Goal: Task Accomplishment & Management: Manage account settings

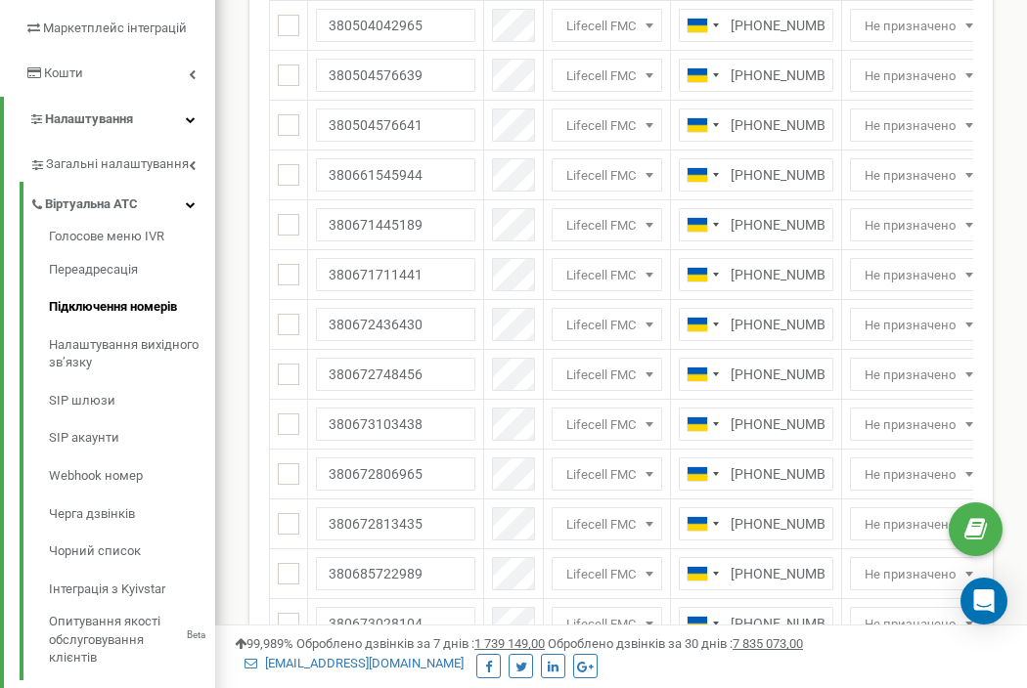
scroll to position [313, 0]
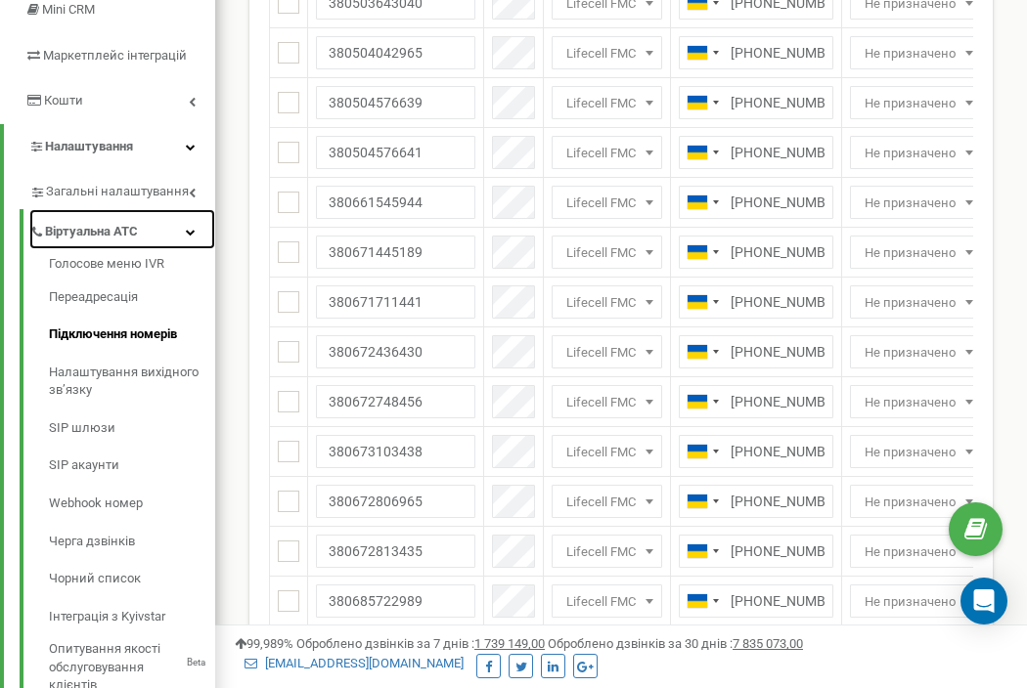
click at [187, 232] on icon at bounding box center [191, 232] width 10 height 10
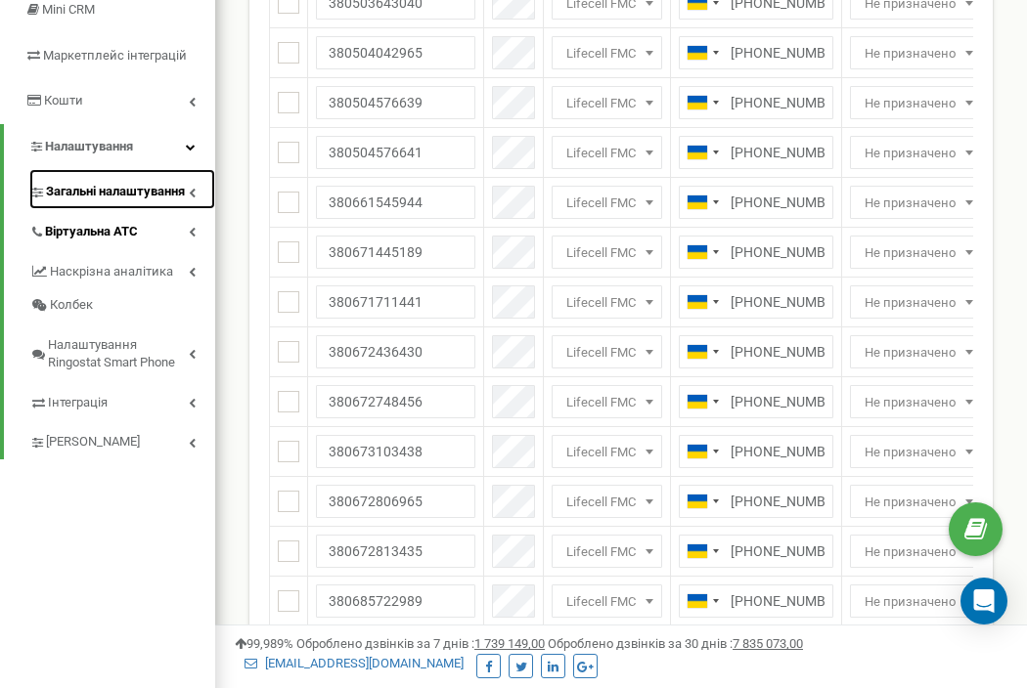
click at [187, 200] on link "Загальні налаштування" at bounding box center [122, 189] width 186 height 40
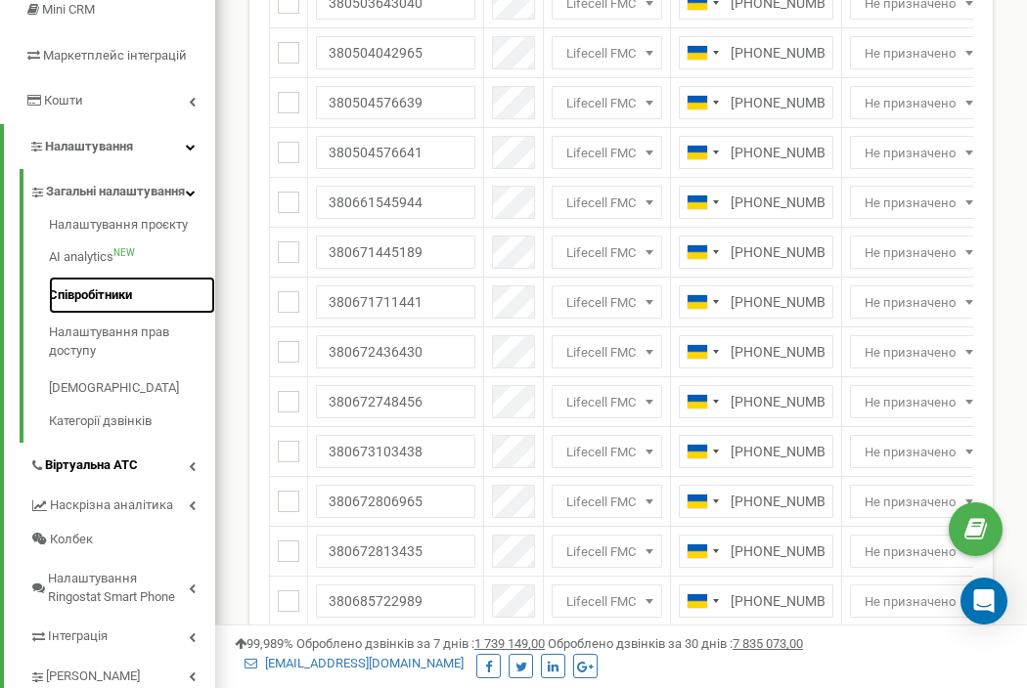
click at [122, 315] on link "Співробітники" at bounding box center [132, 296] width 166 height 38
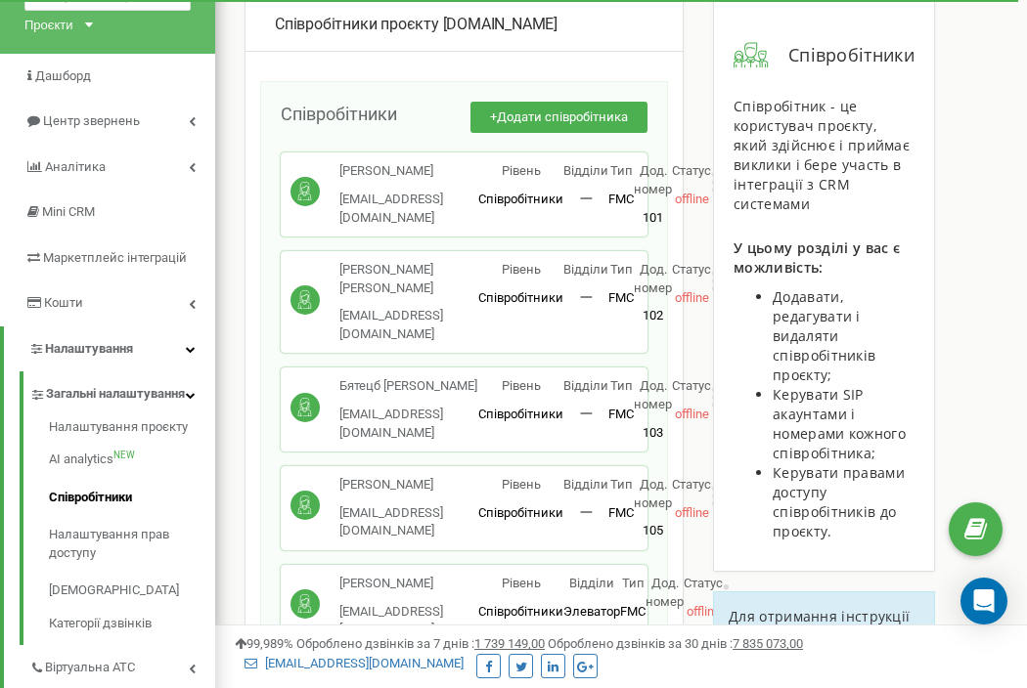
scroll to position [147, 0]
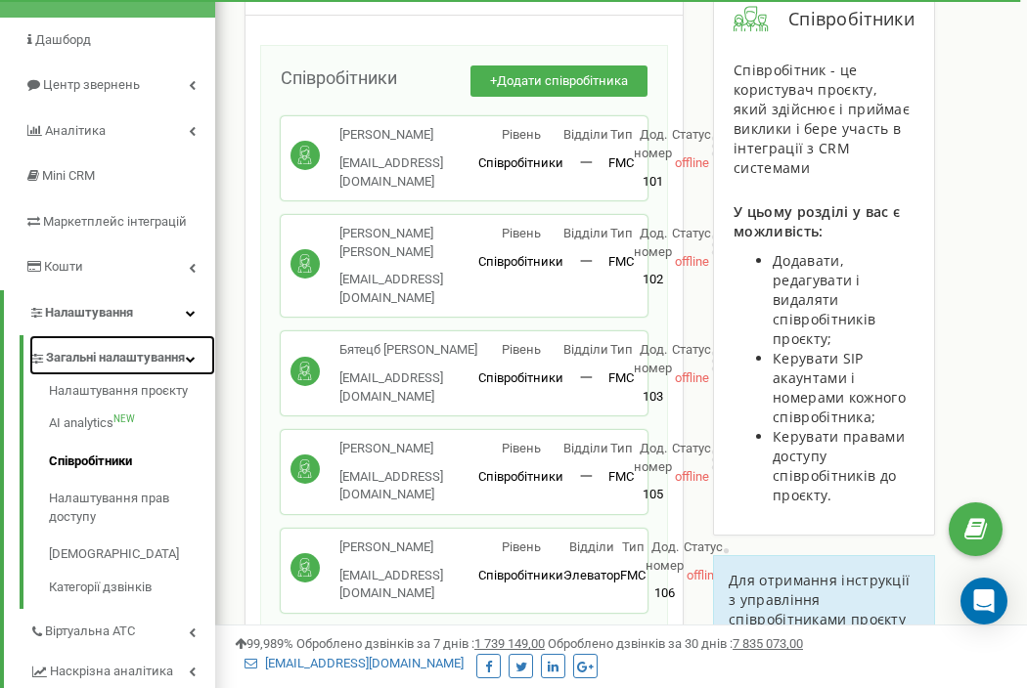
click at [191, 363] on icon at bounding box center [191, 359] width 10 height 10
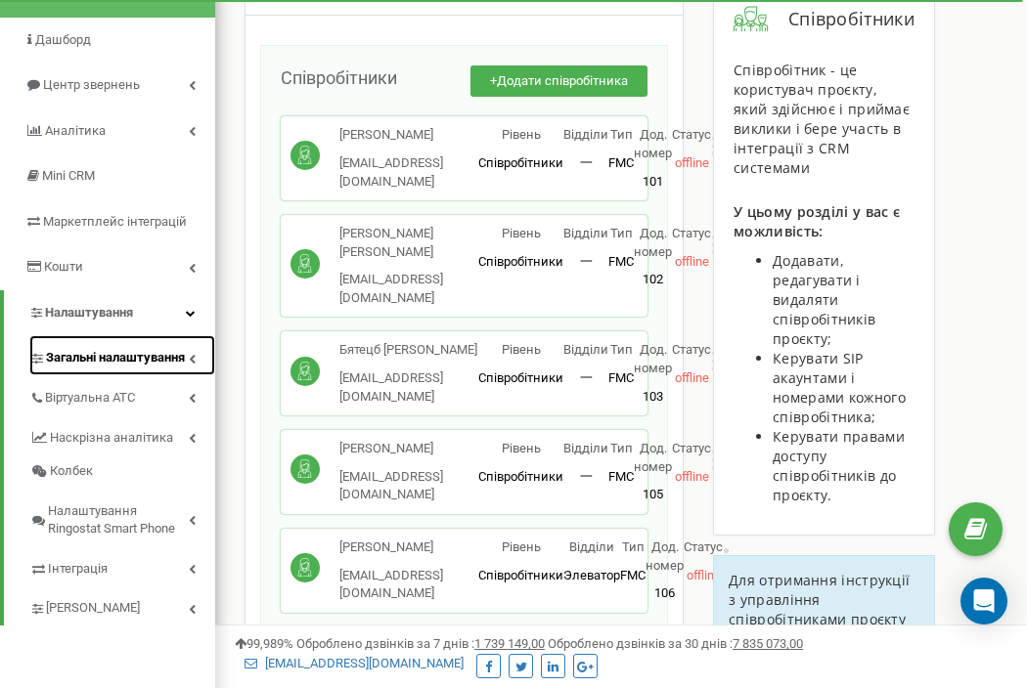
click at [190, 361] on icon at bounding box center [192, 359] width 7 height 10
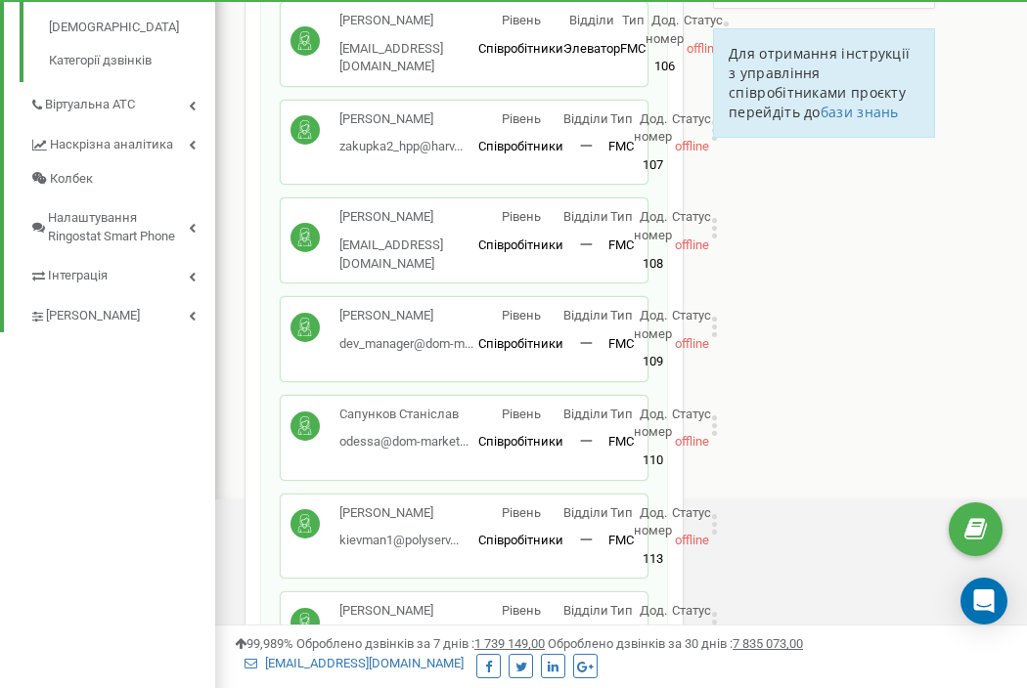
scroll to position [802, 0]
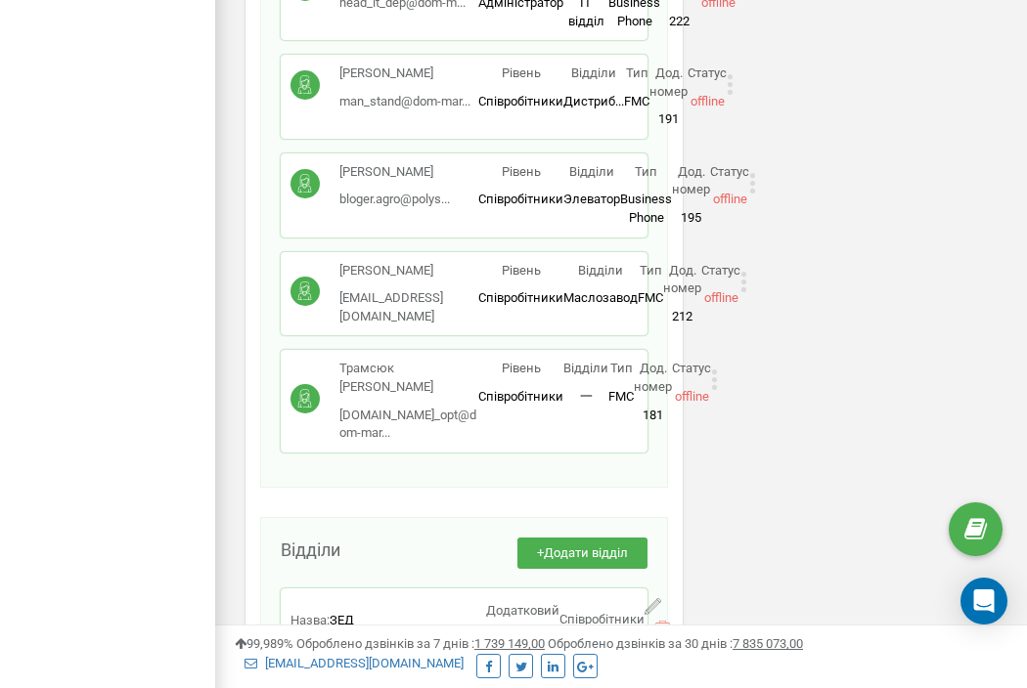
scroll to position [7395, 0]
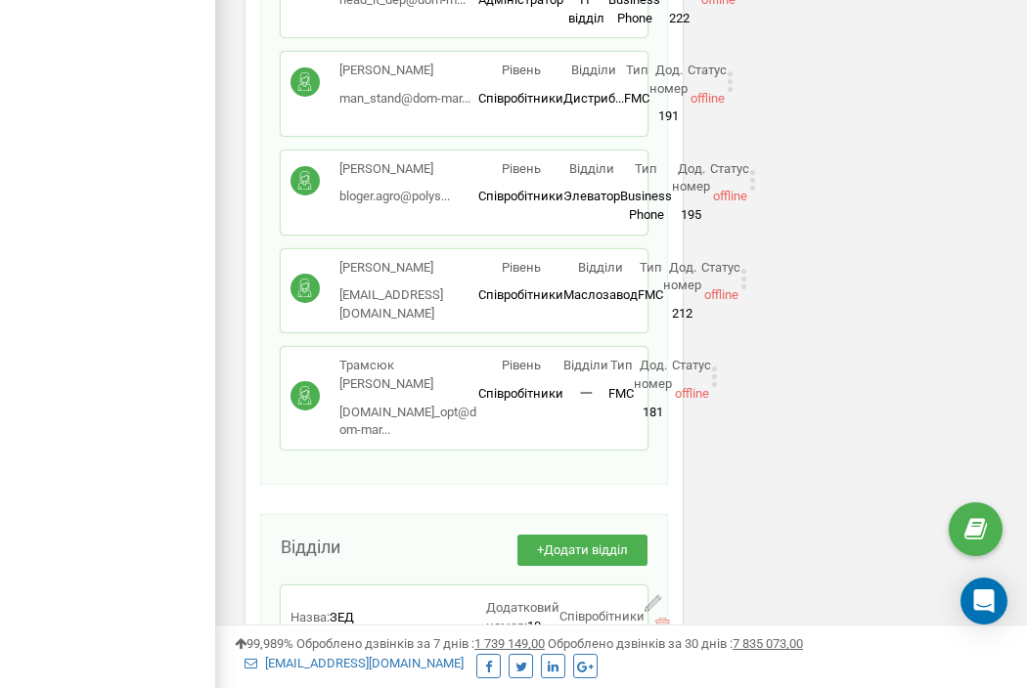
click at [747, 269] on icon at bounding box center [743, 279] width 7 height 21
click at [763, 295] on div "Редагувати" at bounding box center [837, 310] width 193 height 30
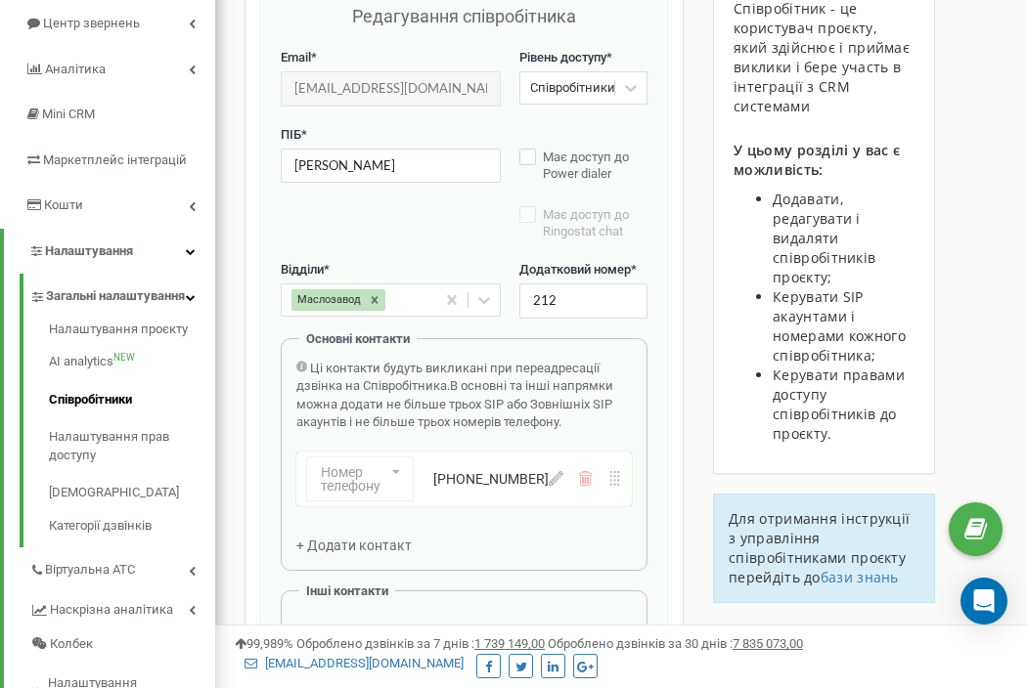
scroll to position [196, 0]
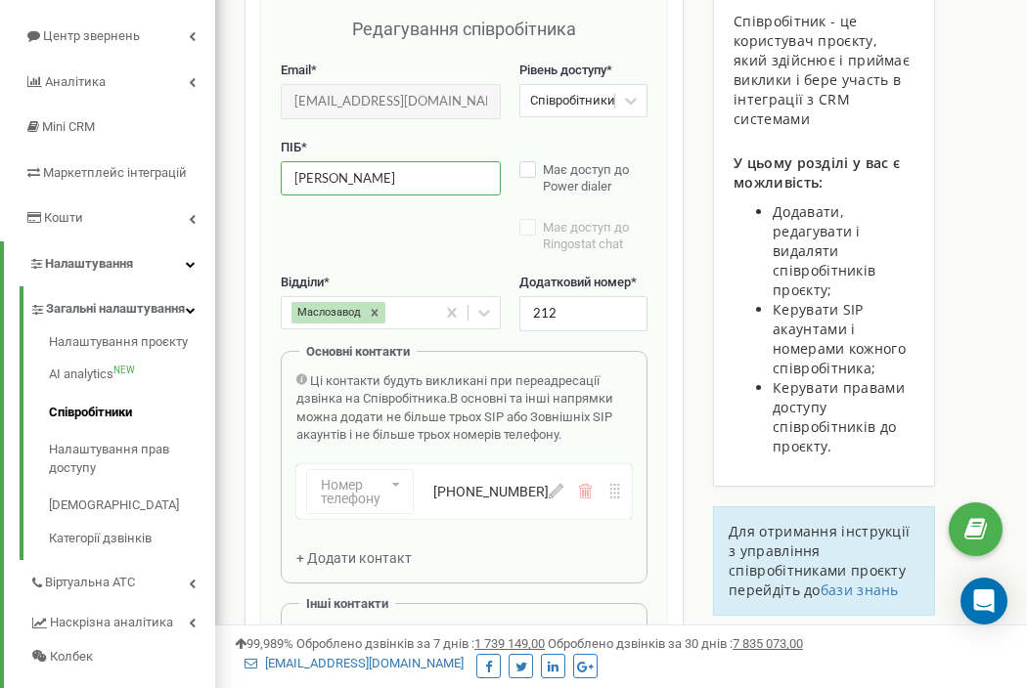
click at [343, 179] on input "Русіна Ана" at bounding box center [391, 178] width 220 height 34
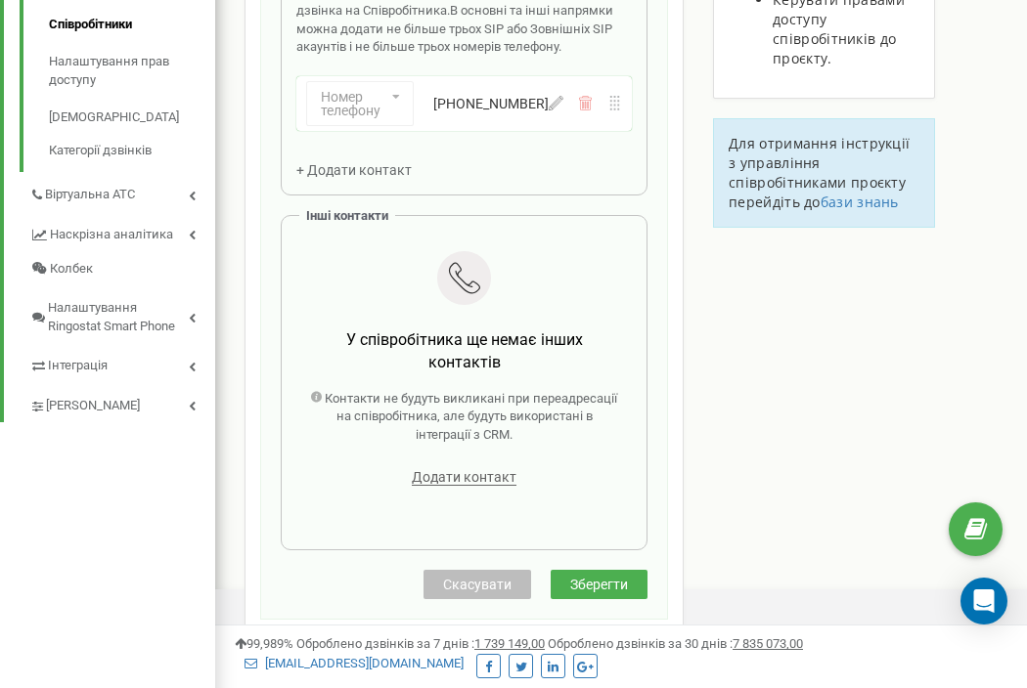
scroll to position [1000, 0]
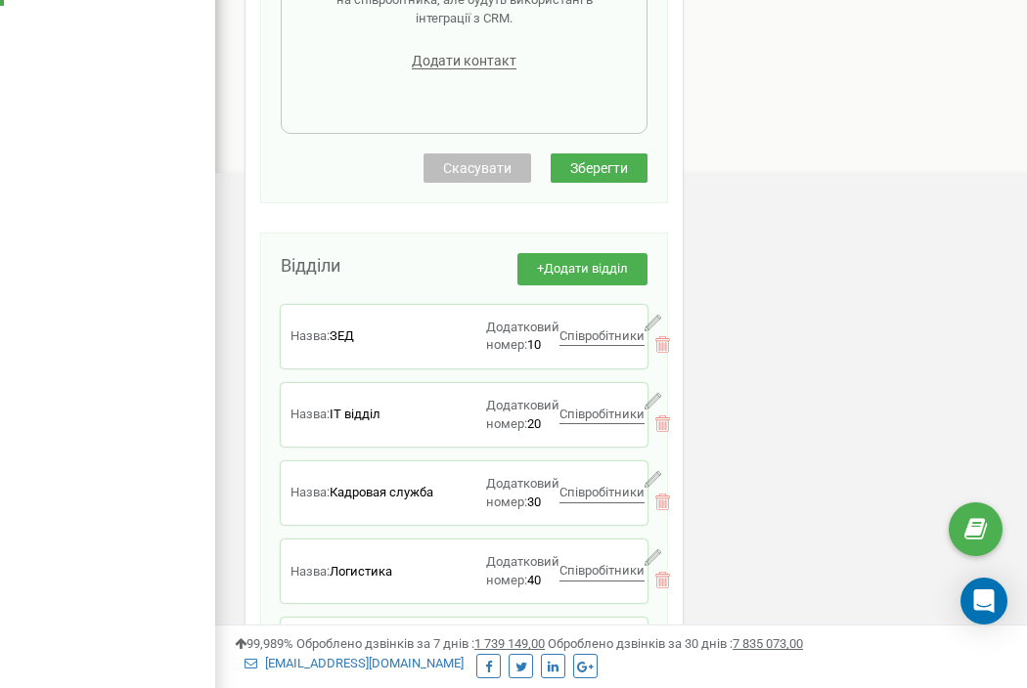
type input "[PERSON_NAME]"
click at [575, 158] on button "Зберегти" at bounding box center [599, 168] width 97 height 29
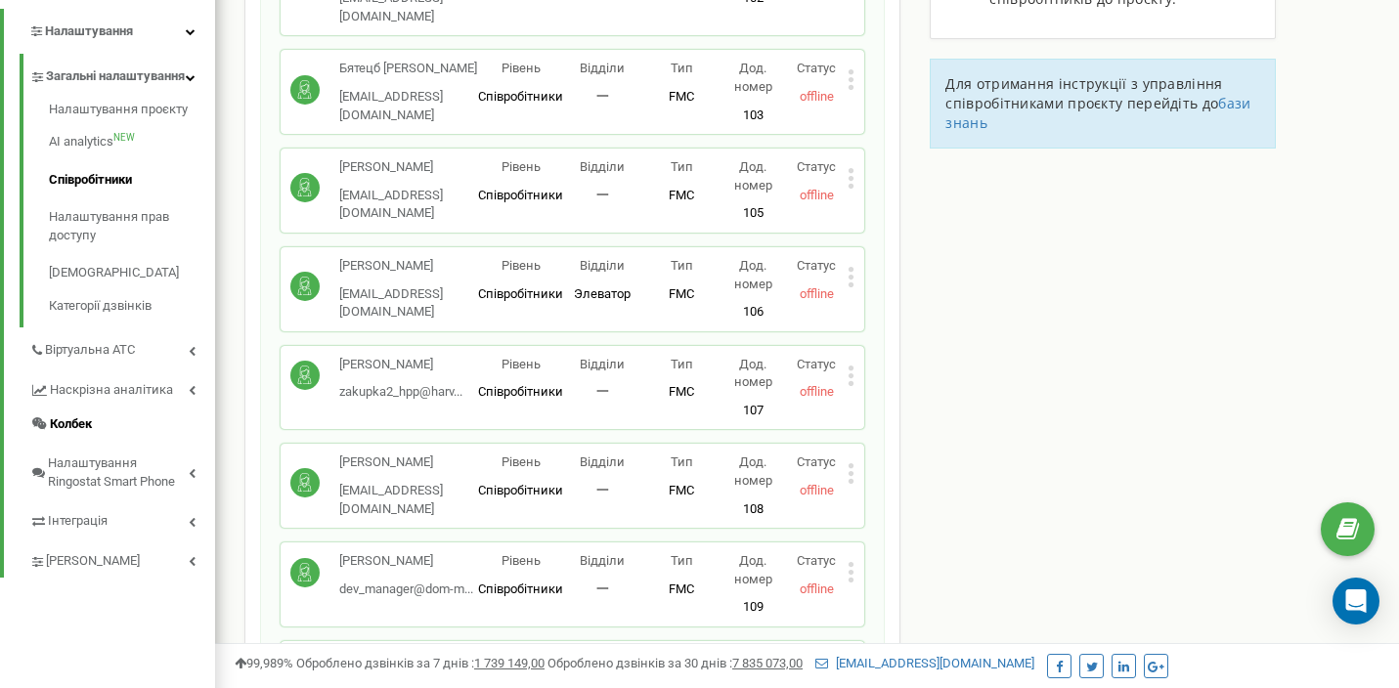
scroll to position [436, 0]
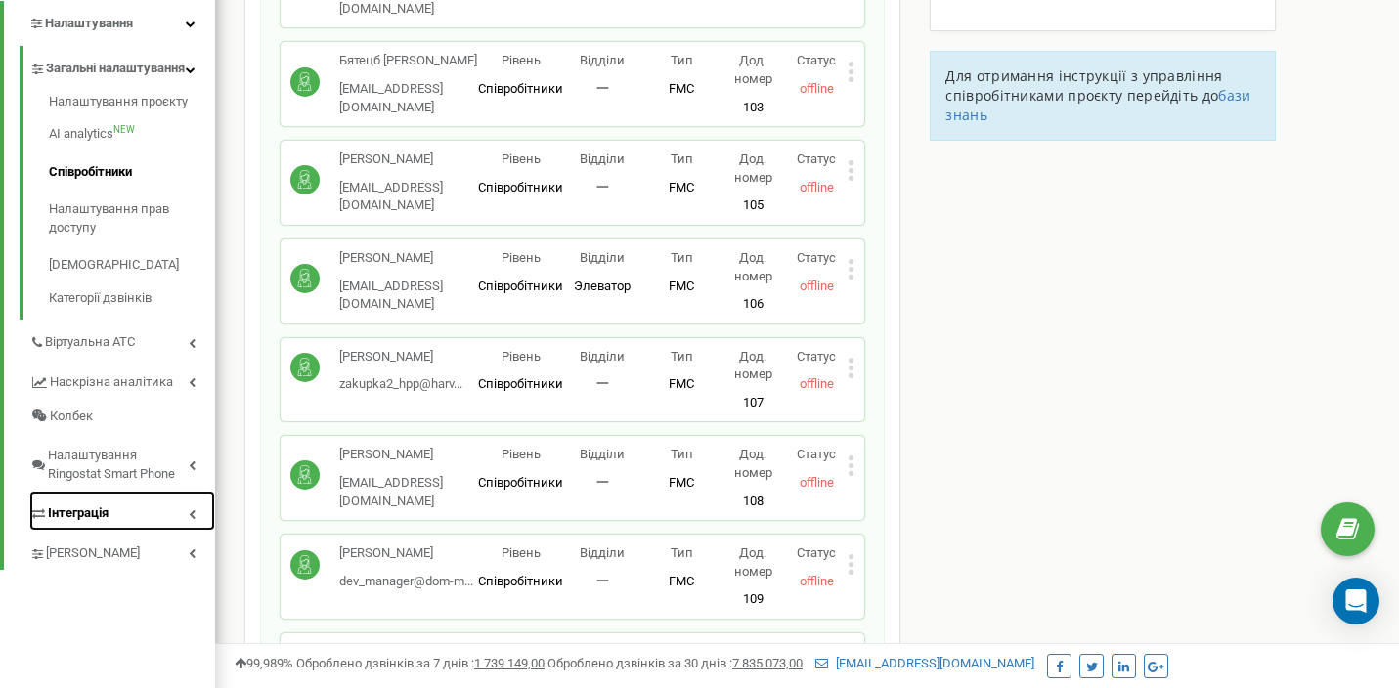
click at [197, 531] on link "Інтеграція" at bounding box center [122, 511] width 186 height 40
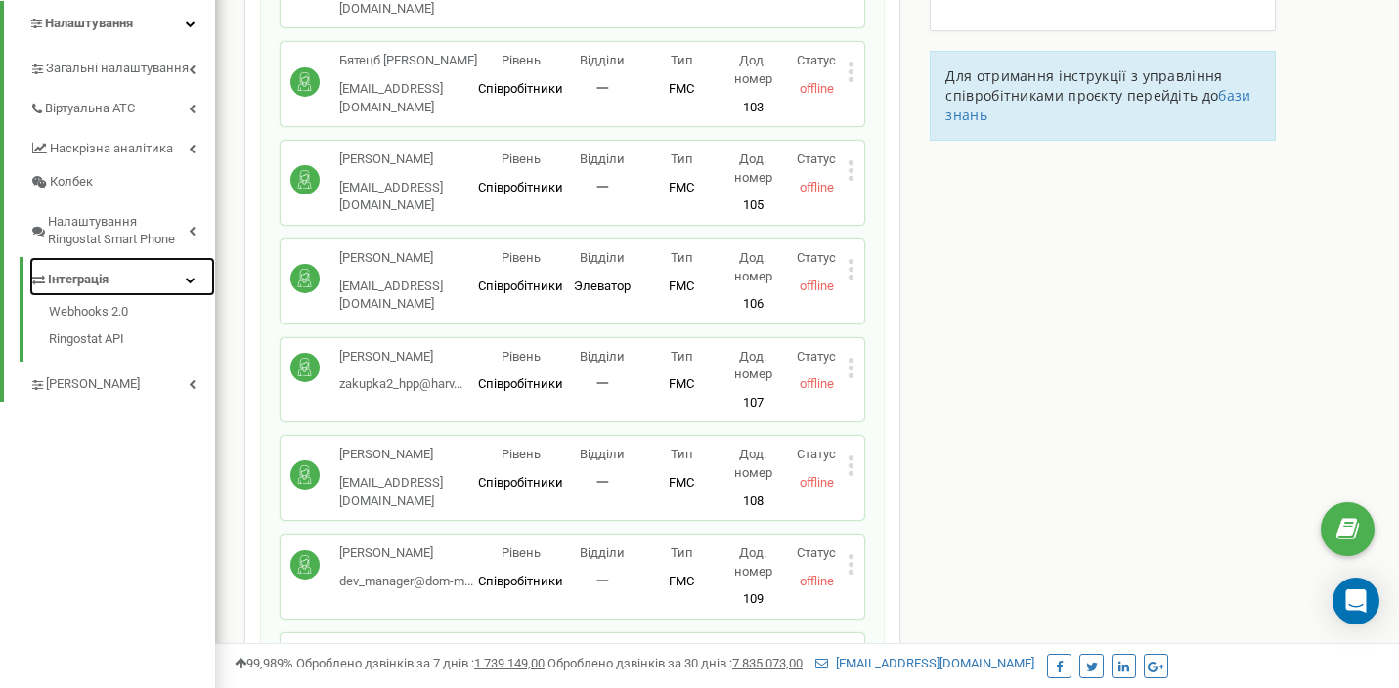
click at [93, 287] on span "Інтеграція" at bounding box center [78, 280] width 61 height 19
click at [95, 309] on link "Webhooks 2.0" at bounding box center [132, 314] width 166 height 23
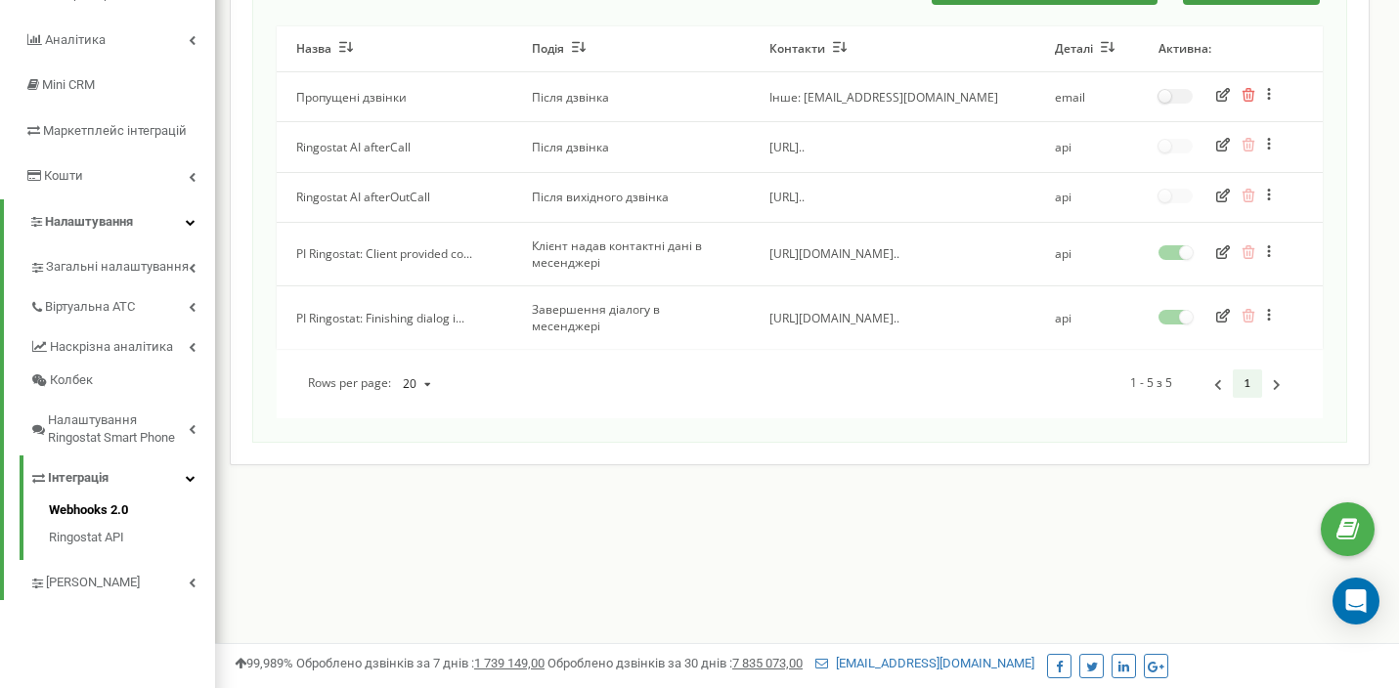
scroll to position [241, 0]
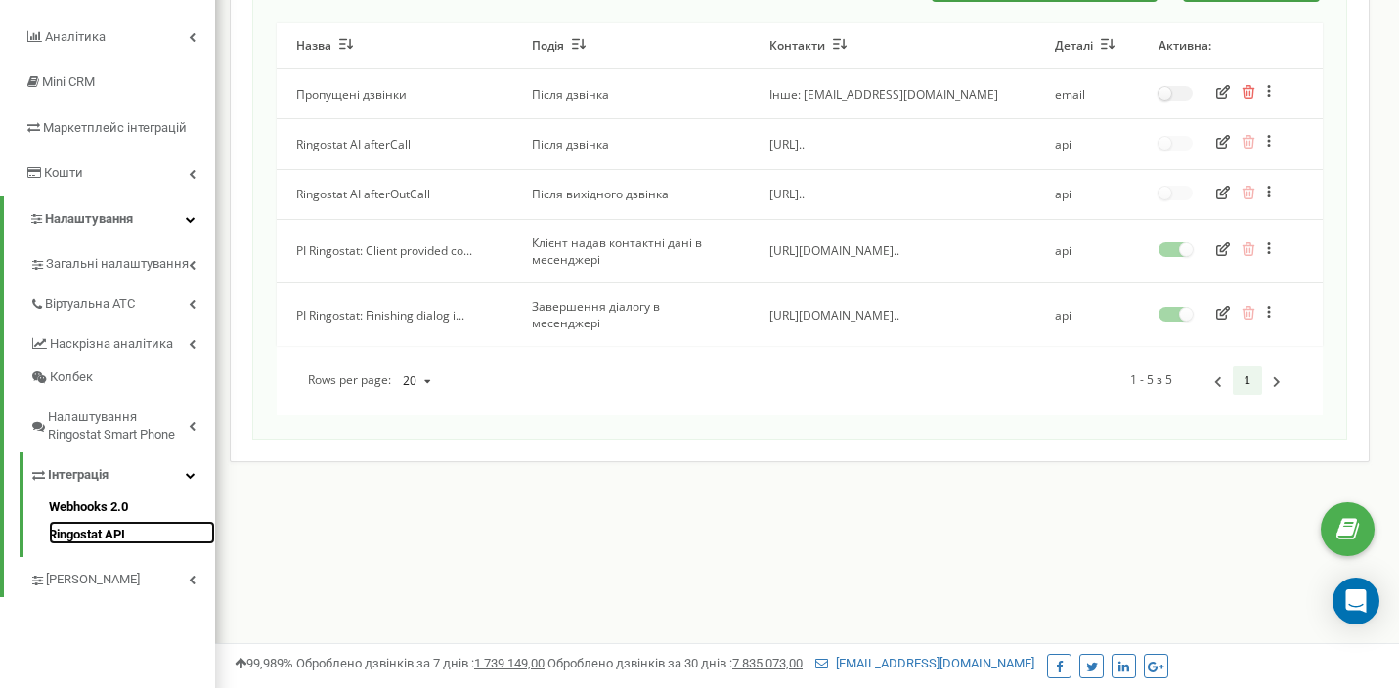
click at [115, 526] on link "Ringostat API" at bounding box center [132, 532] width 166 height 23
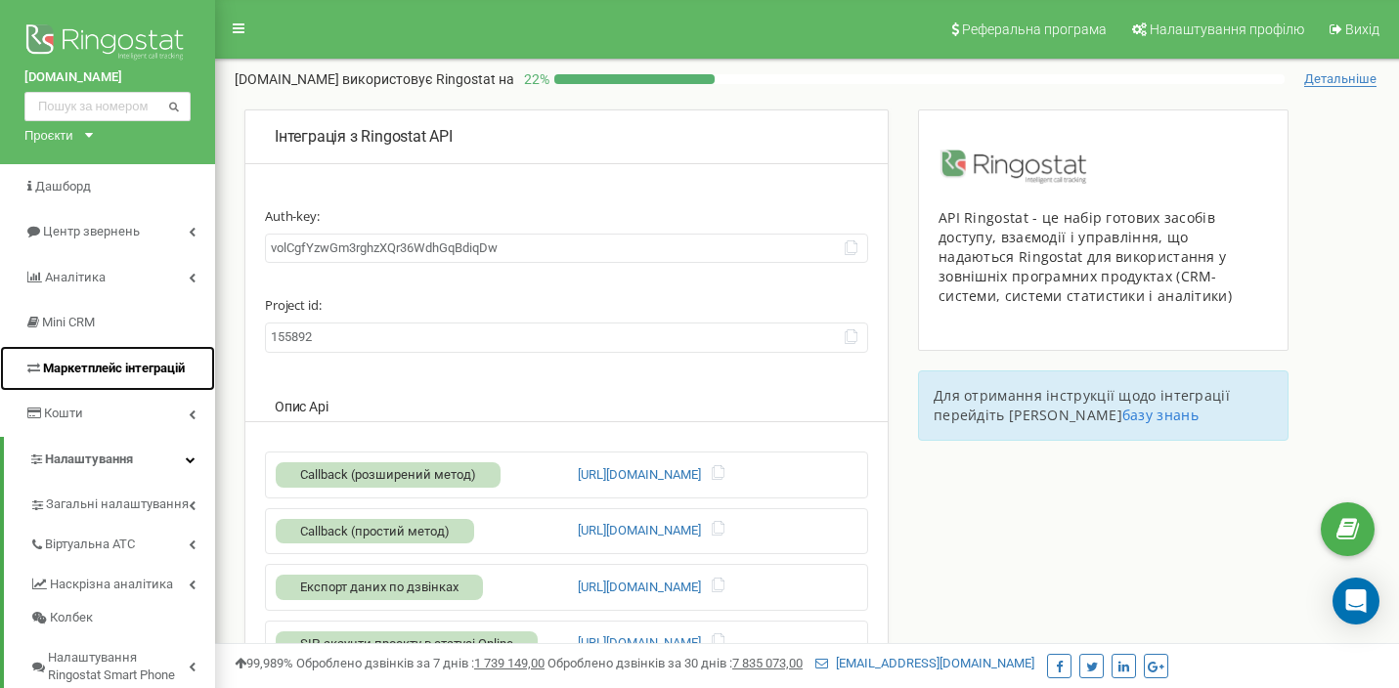
click at [189, 363] on link "Маркетплейс інтеграцій" at bounding box center [107, 369] width 215 height 46
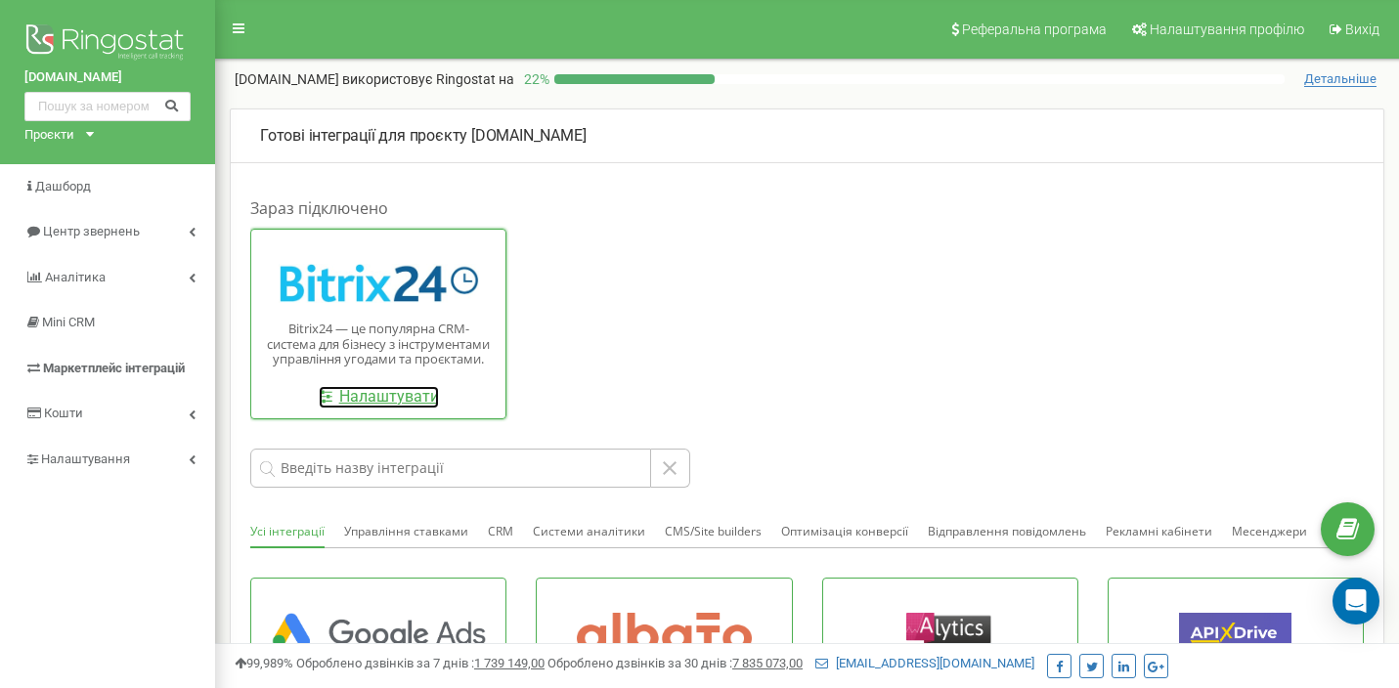
click at [424, 403] on link "Налаштувати" at bounding box center [379, 397] width 120 height 22
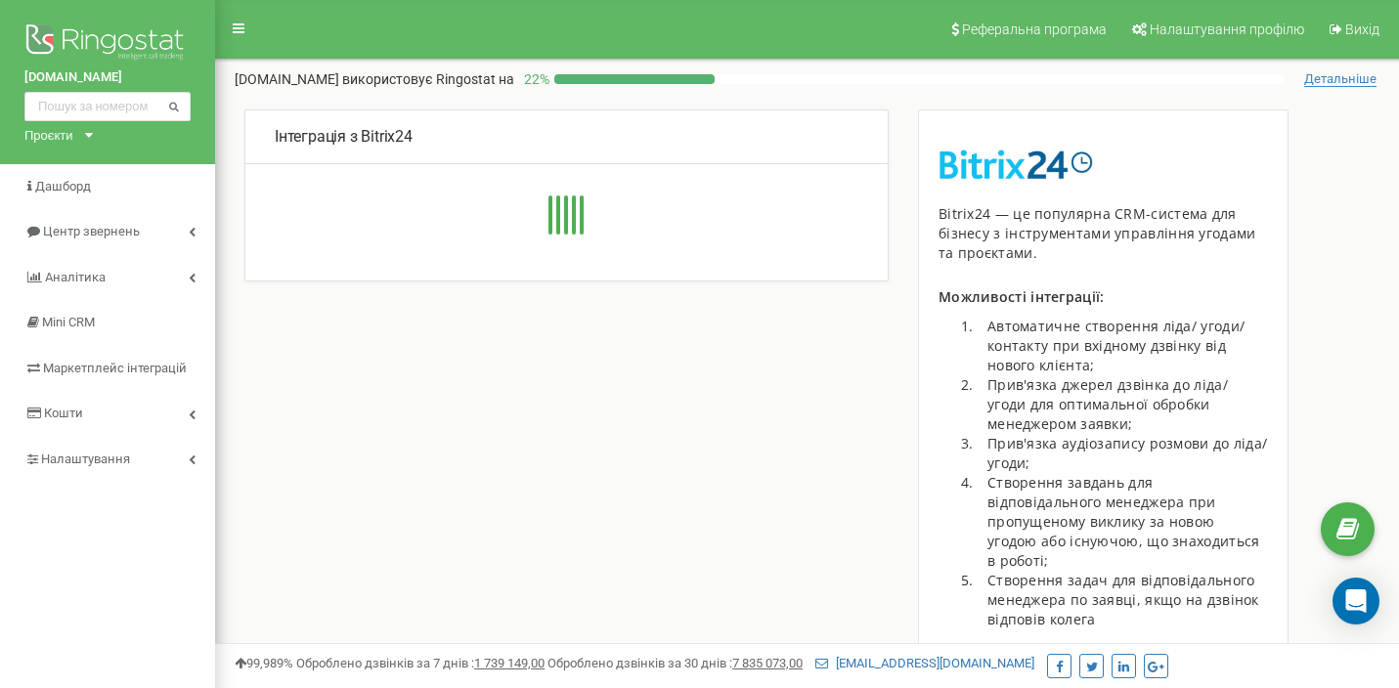
type input "[URL][DOMAIN_NAME]"
type input "2466"
type input "8x3ikmgp70ygjw67"
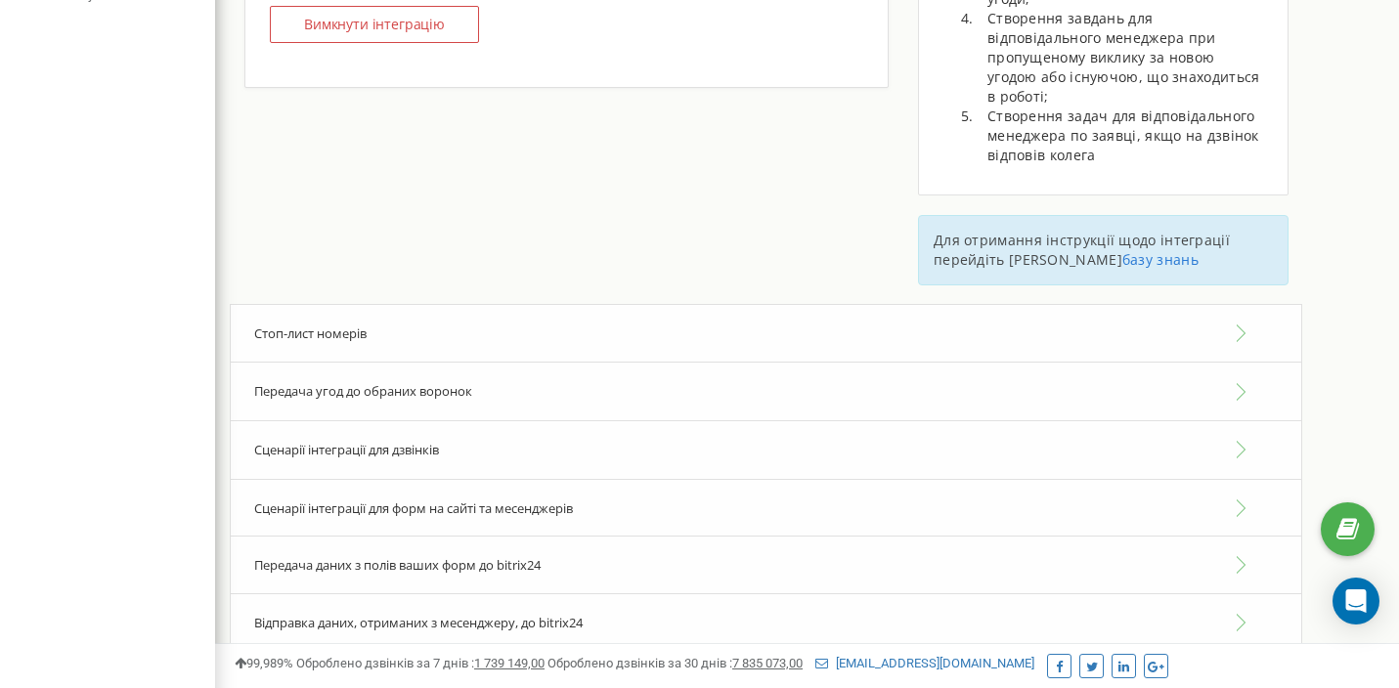
scroll to position [463, 0]
click at [497, 115] on button "Співробітники" at bounding box center [566, 95] width 643 height 60
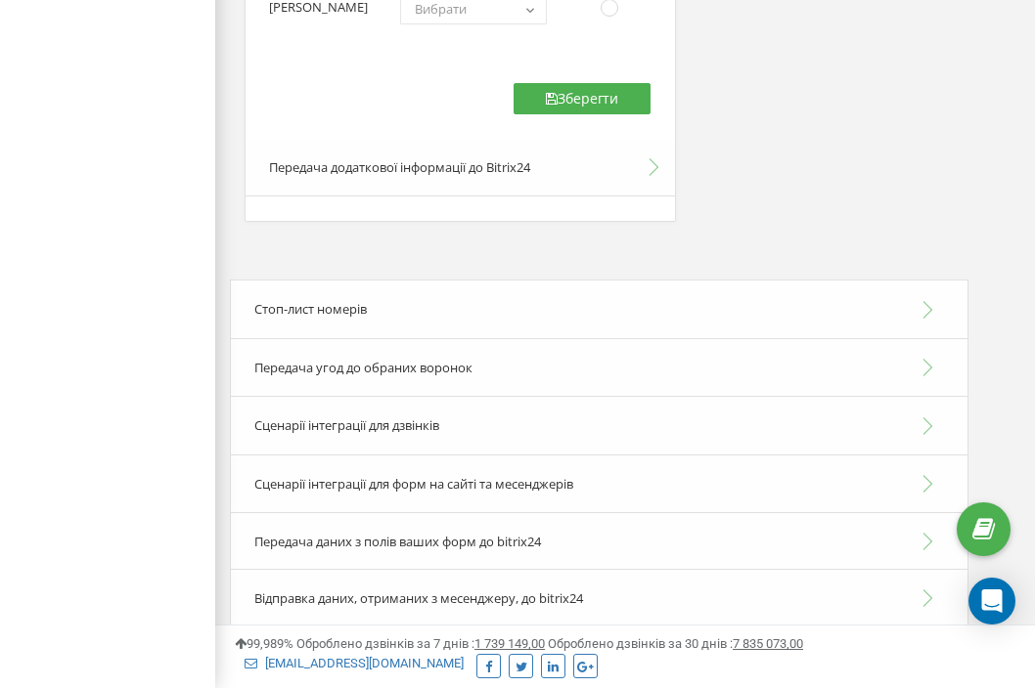
scroll to position [5441, 0]
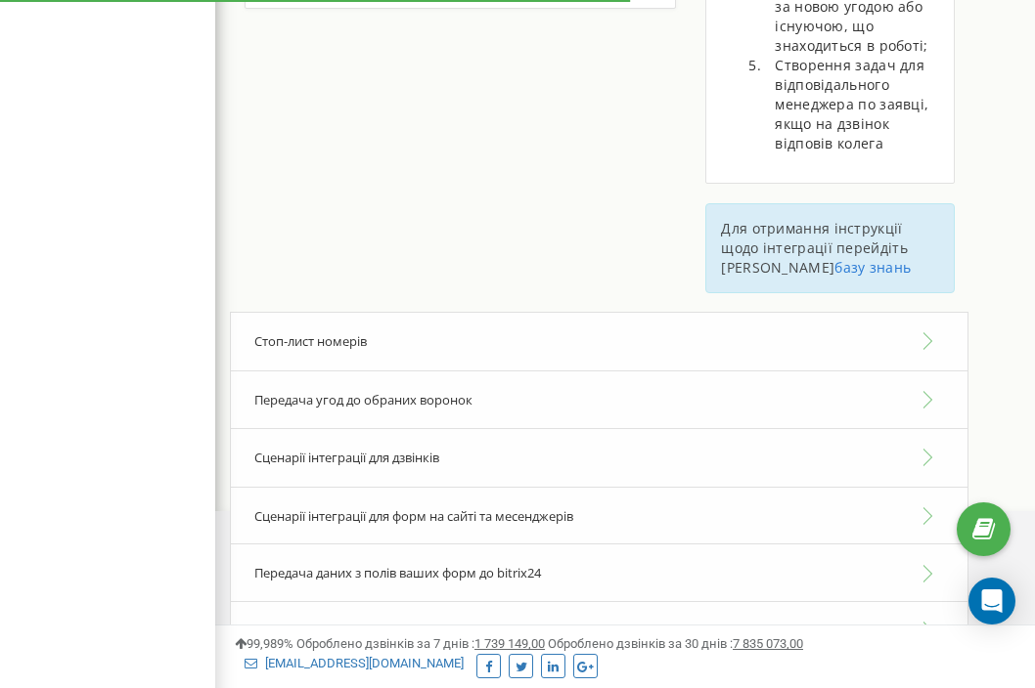
scroll to position [445, 0]
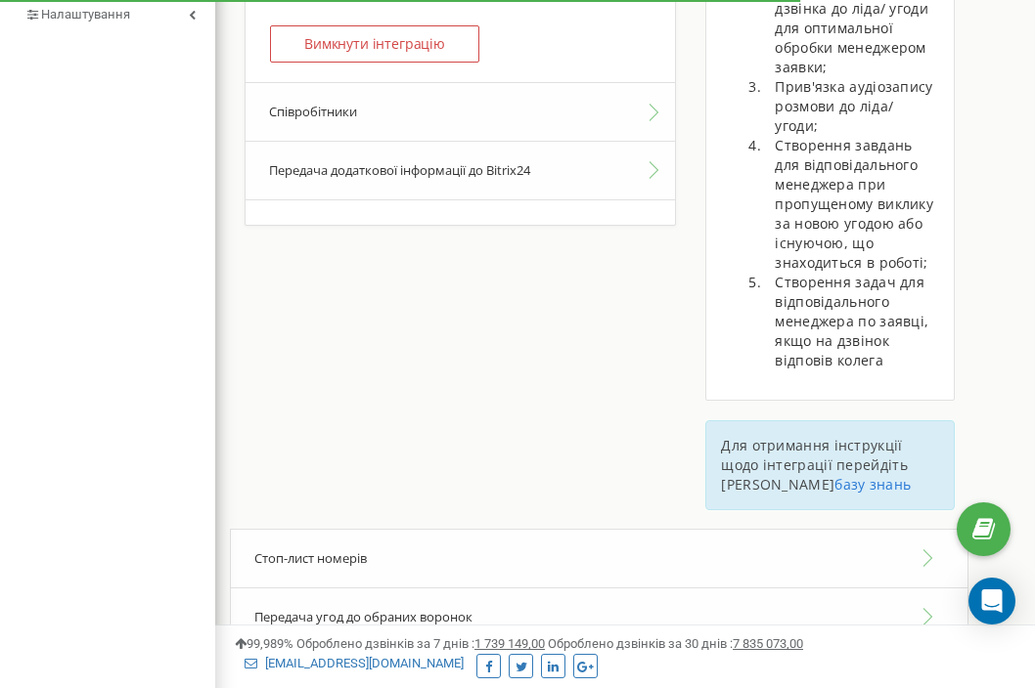
click at [383, 140] on button "Співробітники" at bounding box center [459, 112] width 429 height 60
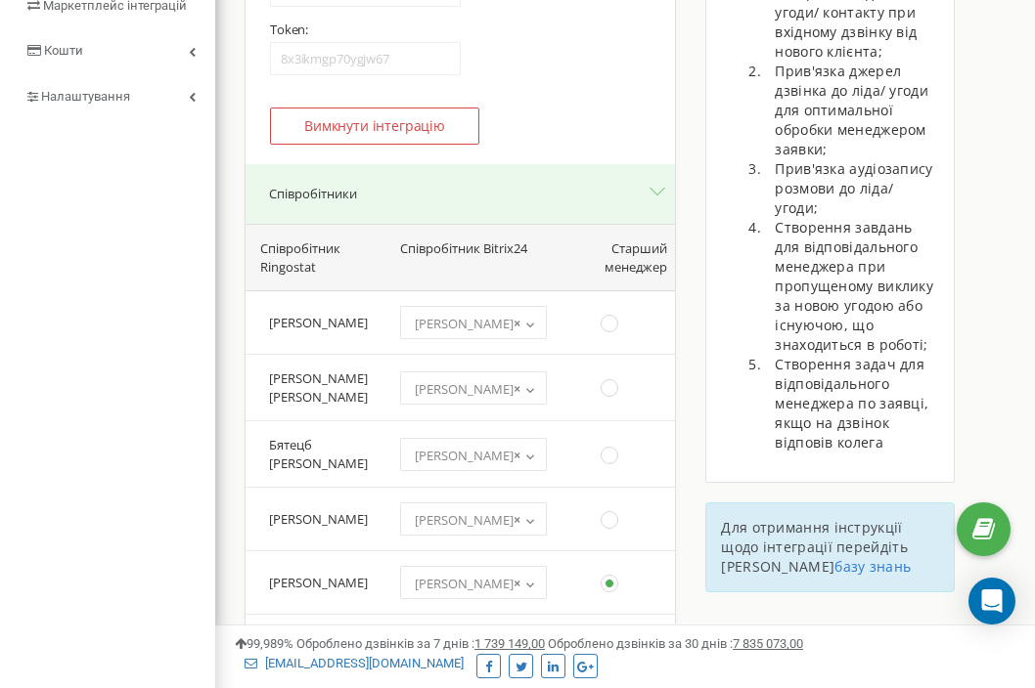
scroll to position [0, 0]
